Goal: Transaction & Acquisition: Book appointment/travel/reservation

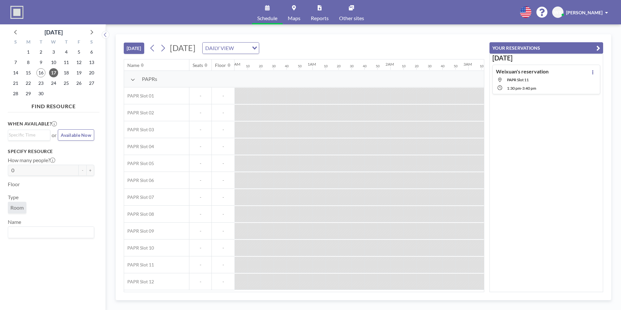
scroll to position [0, 728]
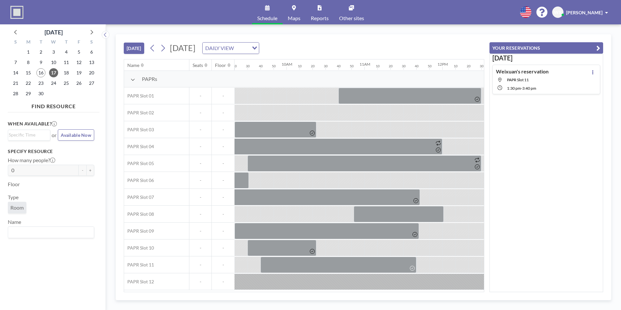
click at [141, 47] on button "[DATE]" at bounding box center [134, 48] width 20 height 11
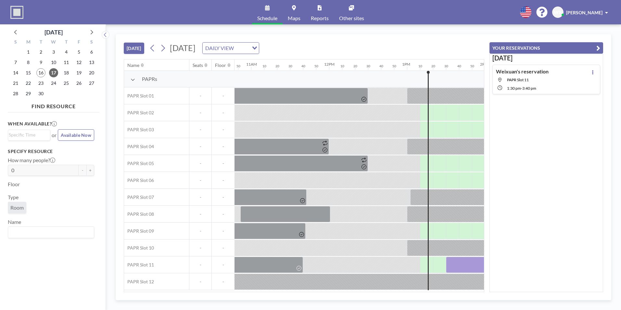
scroll to position [0, 1014]
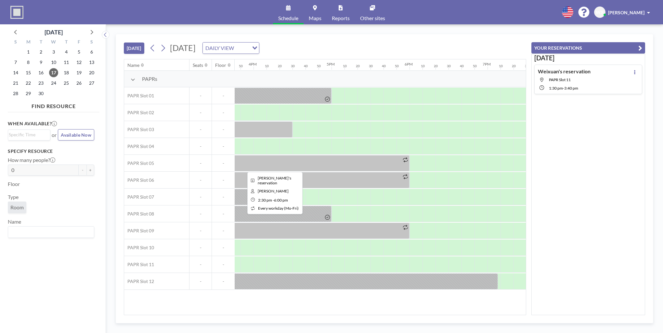
scroll to position [0, 1229]
click at [165, 51] on icon at bounding box center [163, 48] width 6 height 10
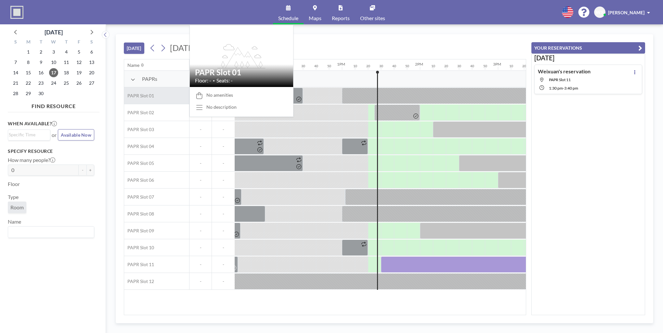
scroll to position [0, 1027]
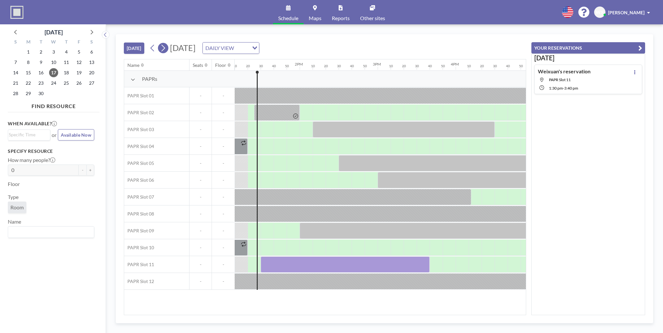
click at [166, 49] on icon at bounding box center [163, 48] width 6 height 10
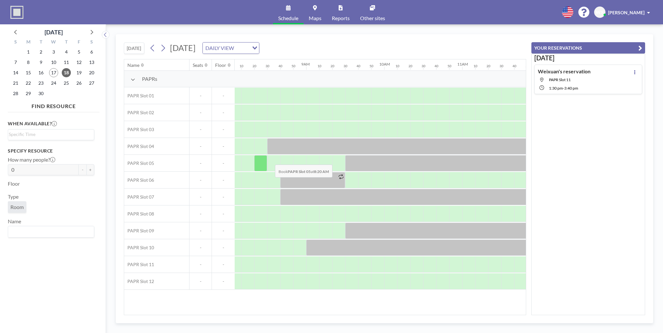
scroll to position [0, 637]
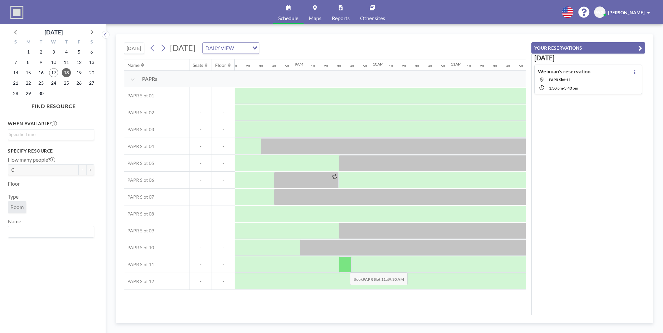
click at [345, 268] on div at bounding box center [345, 265] width 13 height 16
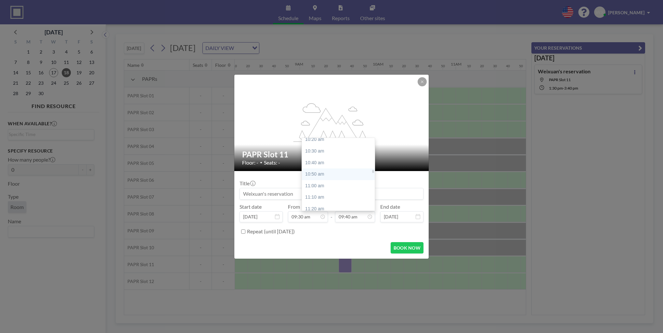
scroll to position [736, 0]
click at [314, 192] on div "11:20 am" at bounding box center [340, 195] width 76 height 12
type input "11:20 am"
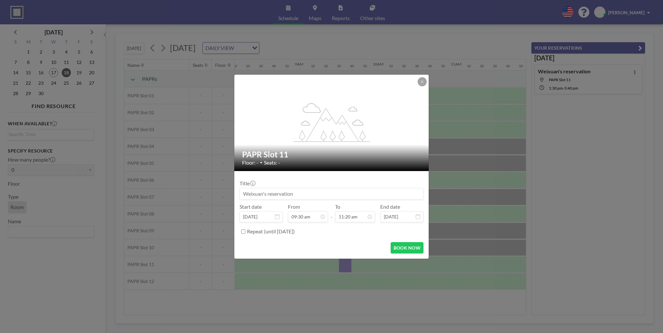
scroll to position [659, 0]
click at [407, 246] on button "BOOK NOW" at bounding box center [406, 247] width 33 height 11
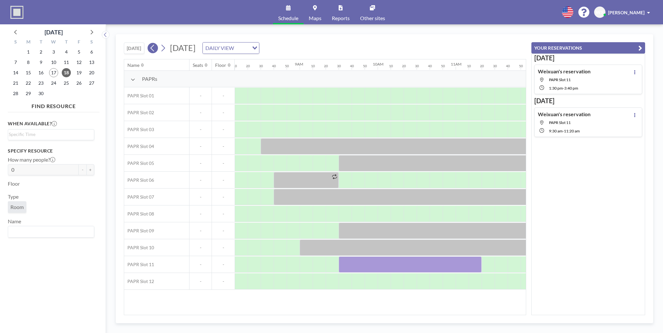
click at [156, 50] on icon at bounding box center [152, 48] width 6 height 10
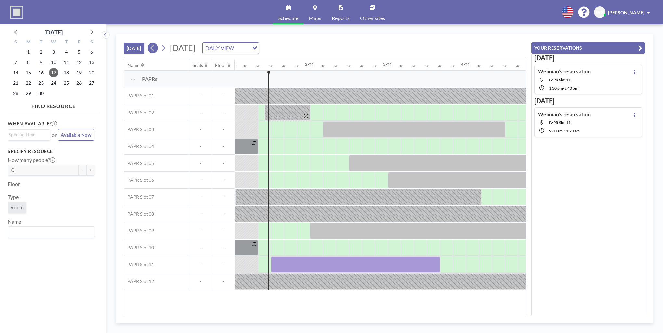
scroll to position [0, 1027]
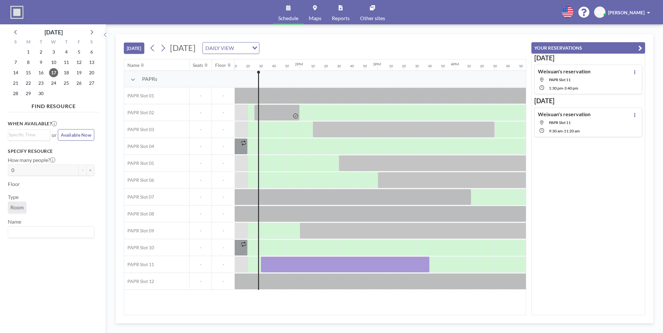
click at [410, 39] on div "[DATE] [DATE] DAILY VIEW Loading..." at bounding box center [325, 46] width 402 height 25
